Goal: Task Accomplishment & Management: Use online tool/utility

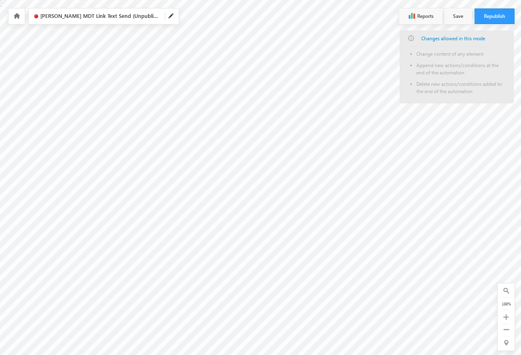
click at [16, 15] on icon at bounding box center [16, 16] width 7 height 6
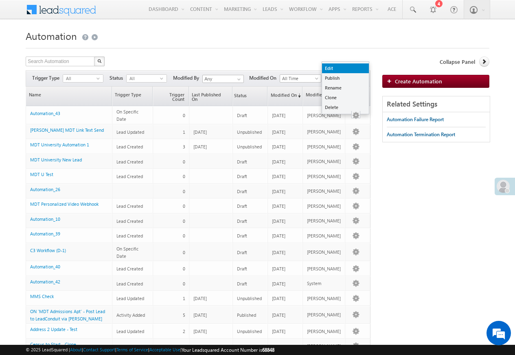
click at [330, 68] on link "Edit" at bounding box center [345, 69] width 47 height 10
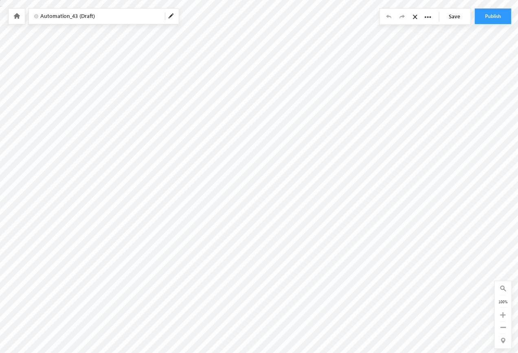
click at [506, 322] on div "0 of 0 100%" at bounding box center [503, 314] width 17 height 67
click at [506, 327] on icon at bounding box center [503, 327] width 6 height 6
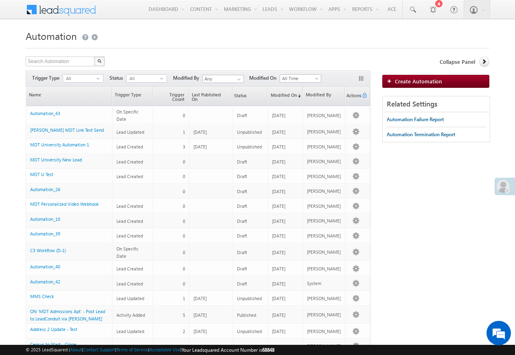
click at [27, 15] on span at bounding box center [63, 10] width 75 height 20
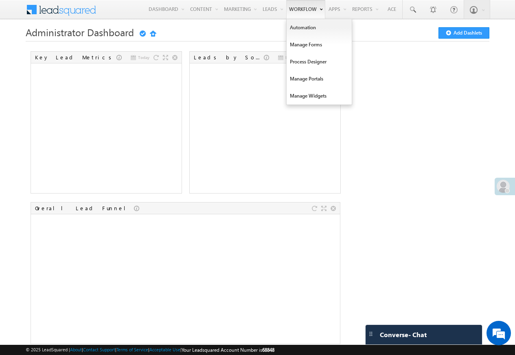
click at [293, 11] on link "Workflow" at bounding box center [305, 9] width 39 height 19
click at [298, 29] on link "Automation" at bounding box center [319, 27] width 65 height 17
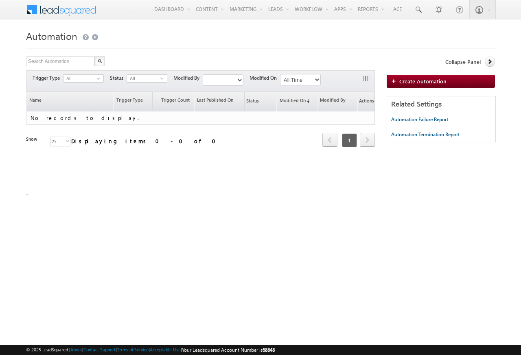
click at [298, 28] on h1 "Automation" at bounding box center [260, 35] width 469 height 16
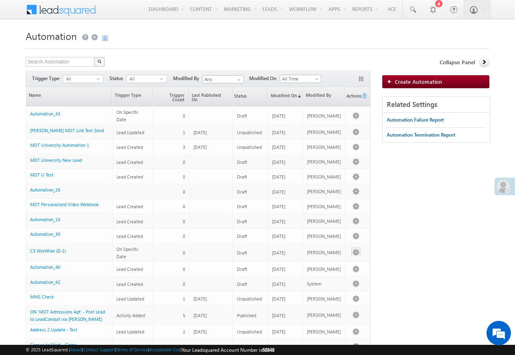
click at [352, 254] on button "button" at bounding box center [356, 253] width 8 height 8
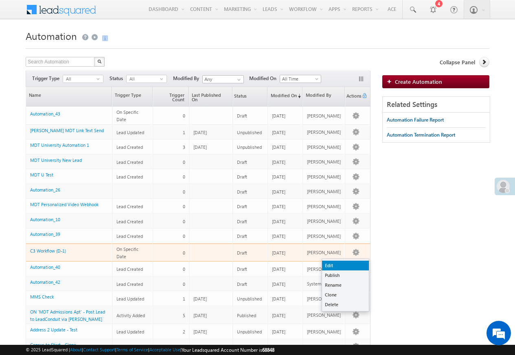
click at [329, 268] on link "Edit" at bounding box center [345, 266] width 47 height 10
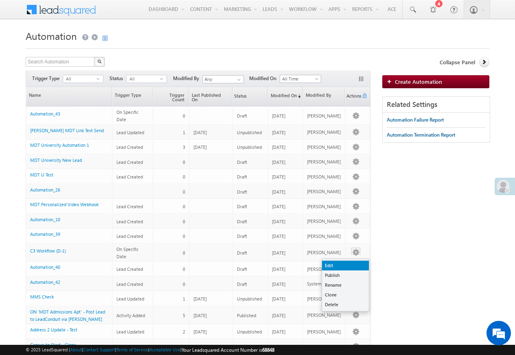
click at [331, 268] on link "Edit" at bounding box center [345, 266] width 47 height 10
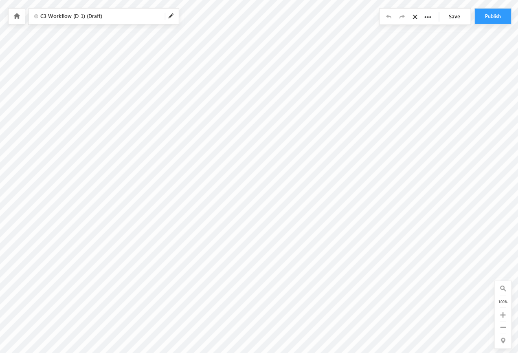
scroll to position [184, 0]
click at [508, 291] on div at bounding box center [503, 288] width 10 height 9
click at [507, 317] on div at bounding box center [503, 314] width 10 height 9
click at [506, 329] on icon at bounding box center [503, 327] width 6 height 6
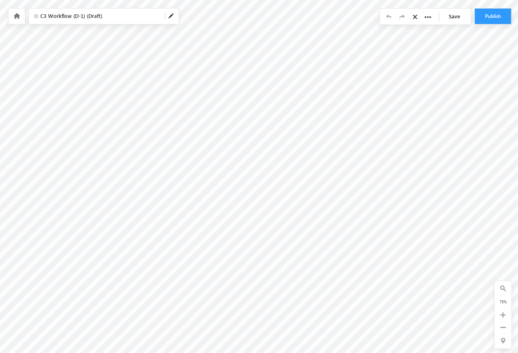
click at [508, 298] on div "75%" at bounding box center [503, 301] width 10 height 7
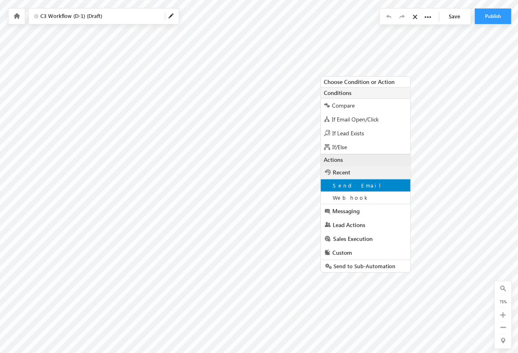
click at [349, 187] on span "Send Email" at bounding box center [360, 185] width 55 height 7
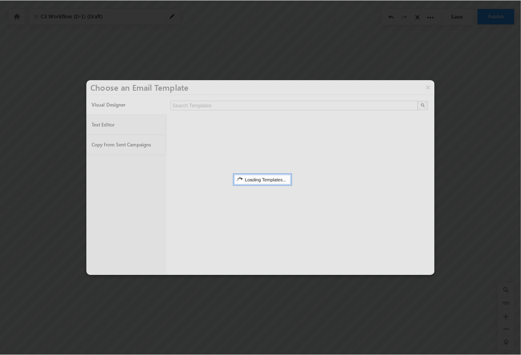
scroll to position [47, 0]
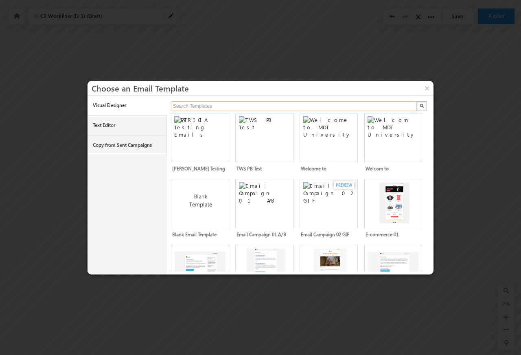
click at [195, 108] on input "Search Templates" at bounding box center [294, 106] width 247 height 10
paste input "appointment"
type input "appointment"
click at [417, 101] on button "button" at bounding box center [422, 106] width 11 height 10
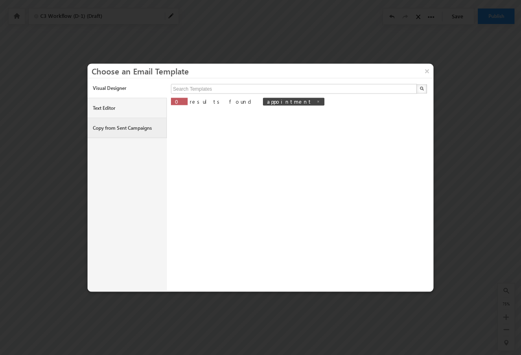
click at [106, 127] on link "Copy from Sent Campaigns" at bounding box center [127, 128] width 79 height 20
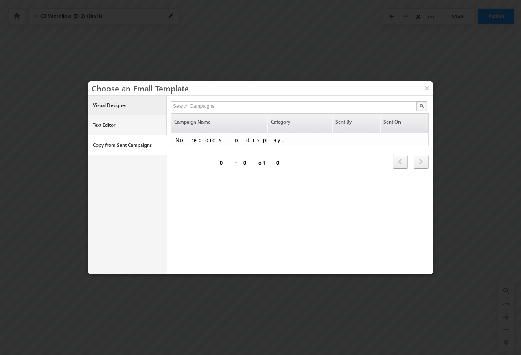
click at [100, 105] on link "Visual Designer" at bounding box center [127, 106] width 79 height 20
type input "Search Templates"
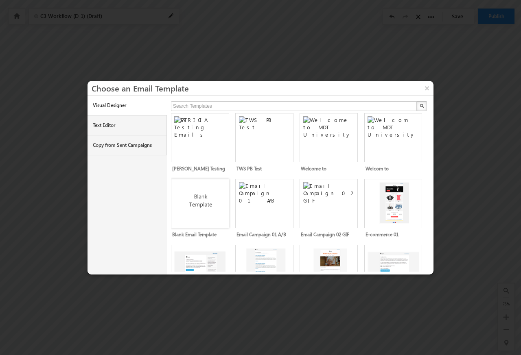
click at [195, 222] on img at bounding box center [201, 201] width 54 height 39
